Goal: Check status: Check status

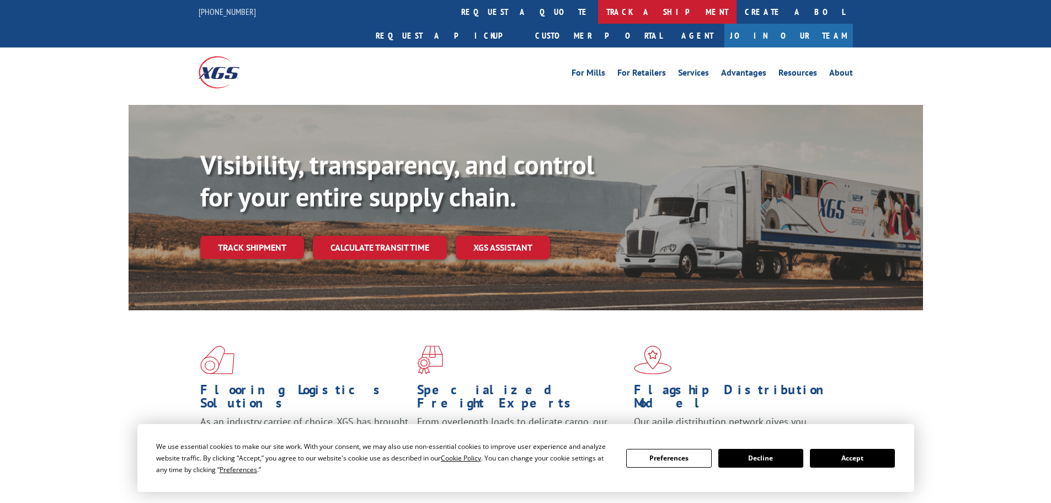
click at [598, 18] on link "track a shipment" at bounding box center [667, 12] width 138 height 24
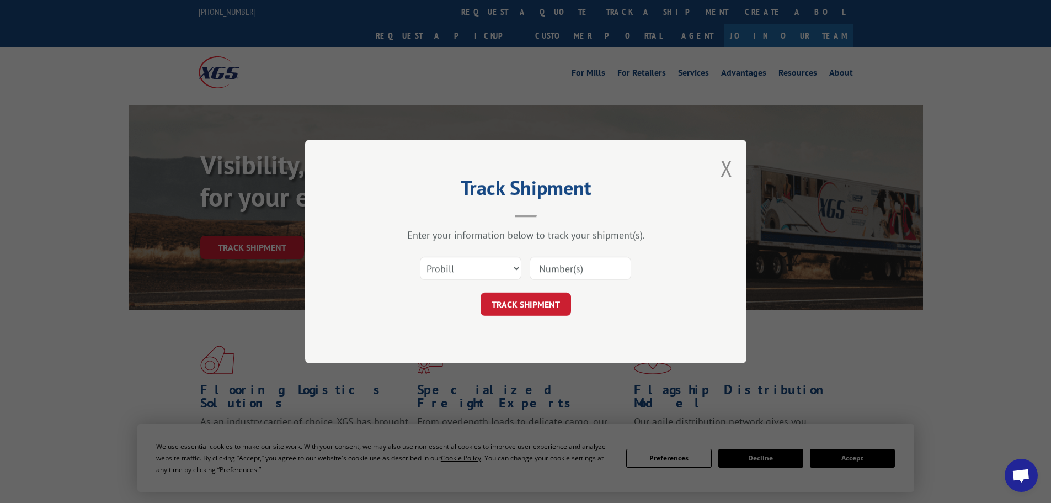
drag, startPoint x: 590, startPoint y: 268, endPoint x: 535, endPoint y: 265, distance: 54.7
click at [589, 268] on input at bounding box center [581, 268] width 102 height 23
paste input "6100053742"
type input "6100053742"
drag, startPoint x: 472, startPoint y: 270, endPoint x: 470, endPoint y: 278, distance: 8.0
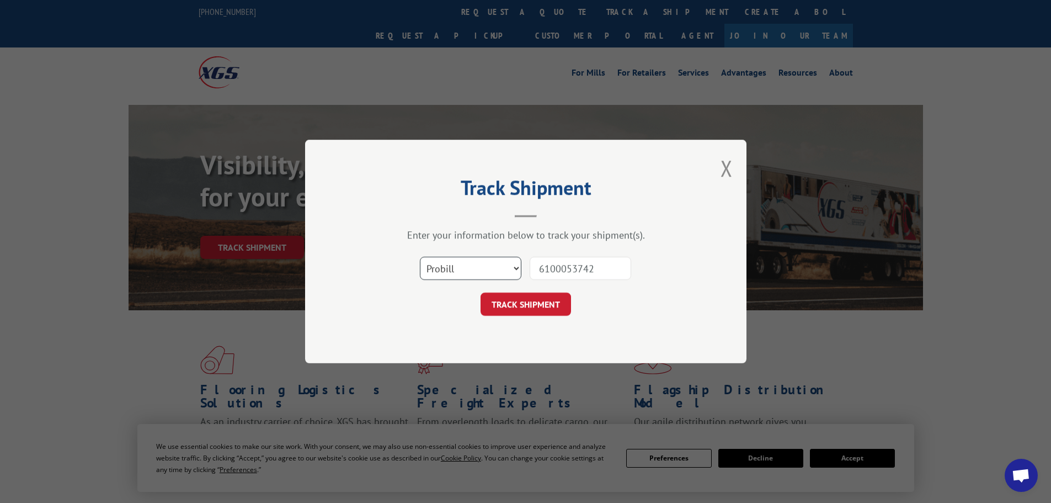
click at [471, 276] on select "Select category... Probill BOL PO" at bounding box center [471, 268] width 102 height 23
select select "bol"
click at [420, 257] on select "Select category... Probill BOL PO" at bounding box center [471, 268] width 102 height 23
click at [577, 291] on form "Select category... Probill BOL PO 6100053742 TRACK SHIPMENT" at bounding box center [525, 283] width 331 height 66
click at [556, 300] on button "TRACK SHIPMENT" at bounding box center [526, 303] width 90 height 23
